Goal: Task Accomplishment & Management: Complete application form

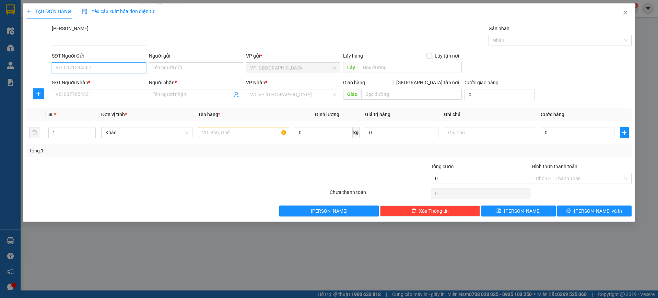
click at [104, 72] on input "SĐT Người Gửi" at bounding box center [99, 67] width 94 height 11
click at [109, 82] on div "0706324587 - Tuấn" at bounding box center [99, 82] width 86 height 8
type input "0706324587"
type input "Tuấn"
type input "0832079339"
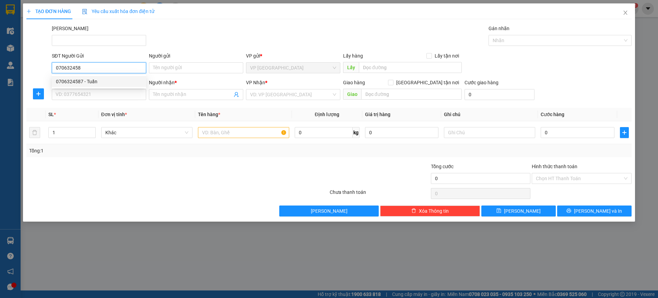
type input "Sáng"
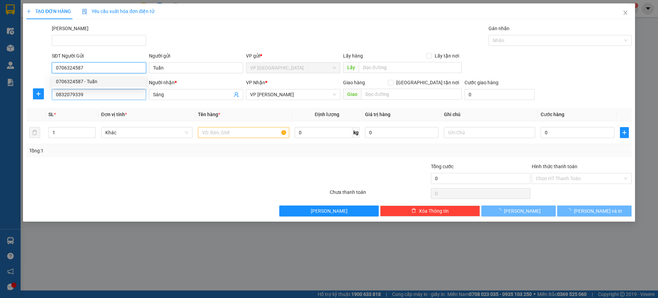
type input "30.000"
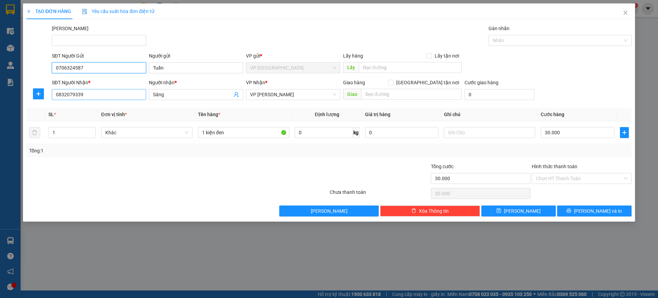
type input "0706324587"
click at [105, 93] on input "0832079339" at bounding box center [99, 94] width 94 height 11
type input "0901357599"
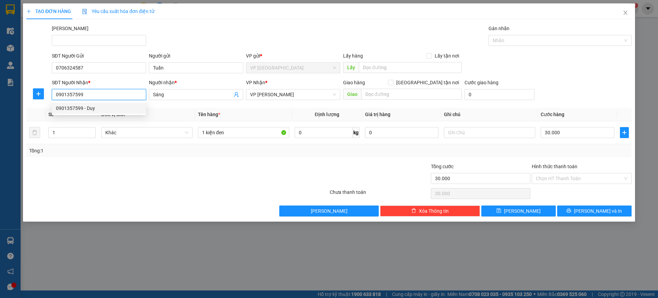
click at [97, 111] on div "0901357599 - Duy" at bounding box center [99, 109] width 86 height 8
type input "Duy"
type input "0901357599"
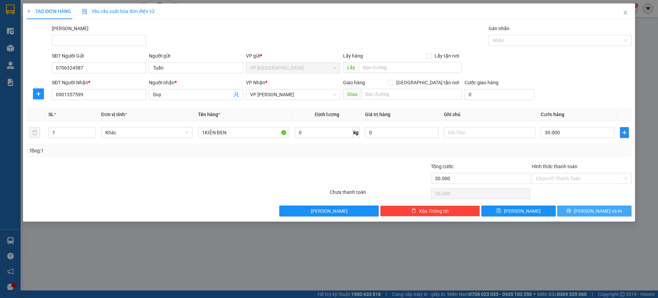
click at [599, 214] on span "[PERSON_NAME] và In" at bounding box center [598, 212] width 48 height 8
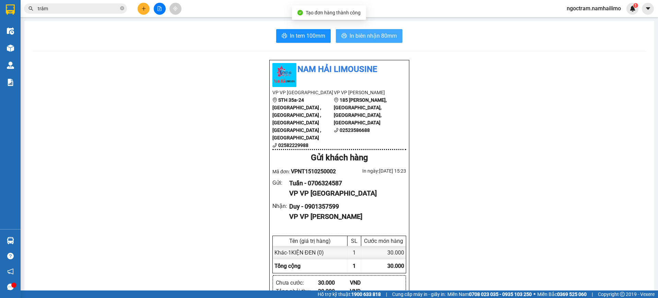
click at [376, 38] on span "In biên nhận 80mm" at bounding box center [373, 36] width 47 height 9
click at [392, 39] on span "In biên nhận 80mm" at bounding box center [373, 36] width 47 height 9
